Goal: Navigation & Orientation: Find specific page/section

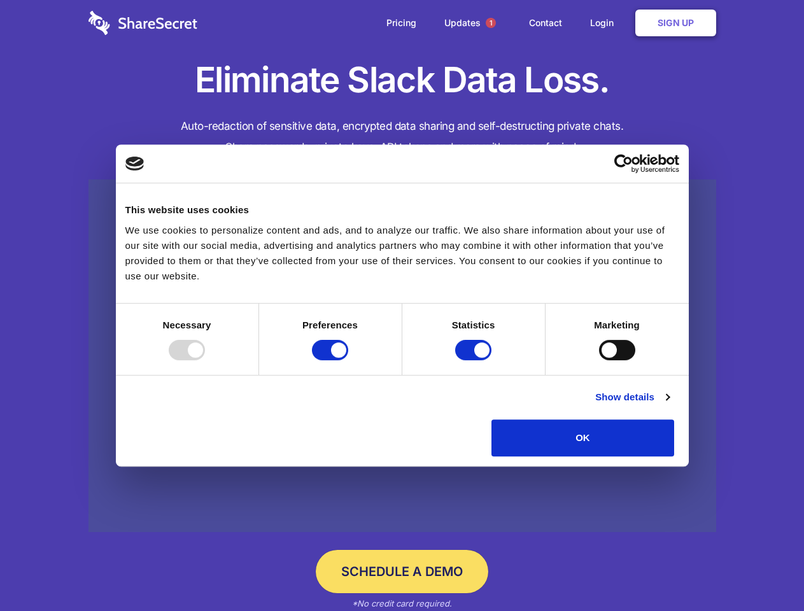
click at [205, 360] on div at bounding box center [187, 350] width 36 height 20
click at [348, 360] on input "Preferences" at bounding box center [330, 350] width 36 height 20
checkbox input "false"
click at [475, 360] on input "Statistics" at bounding box center [473, 350] width 36 height 20
checkbox input "false"
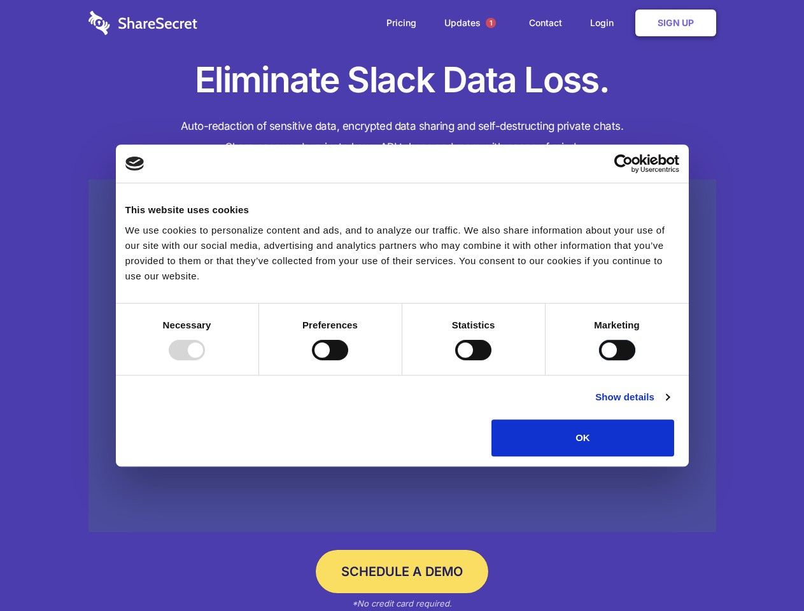
click at [599, 360] on input "Marketing" at bounding box center [617, 350] width 36 height 20
checkbox input "true"
click at [669, 405] on link "Show details" at bounding box center [633, 397] width 74 height 15
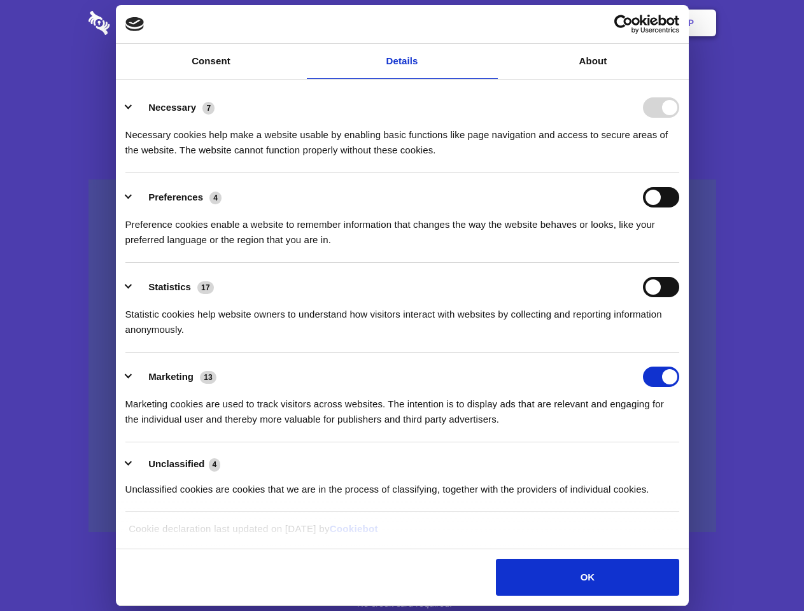
click at [704, 461] on body "Consent Details [#IABV2SETTINGS#] About This website uses cookies We use cookie…" at bounding box center [402, 305] width 804 height 611
click at [490, 23] on span "1" at bounding box center [491, 23] width 10 height 10
